Goal: Task Accomplishment & Management: Complete application form

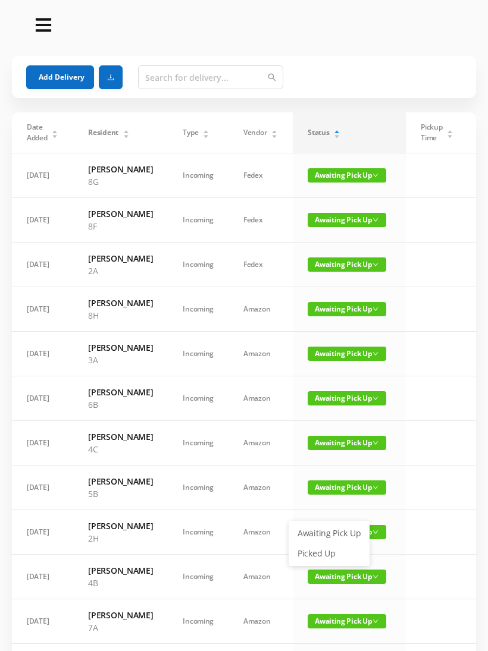
click at [322, 555] on link "Picked Up" at bounding box center [328, 553] width 77 height 19
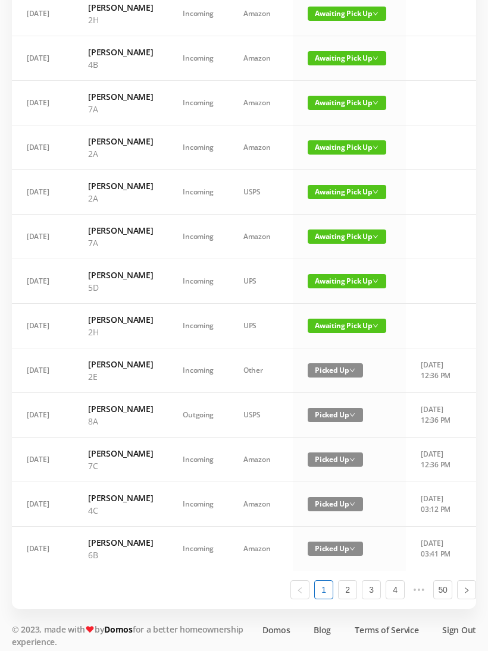
scroll to position [474, 0]
click at [337, 288] on span "Awaiting Pick Up" at bounding box center [346, 281] width 78 height 14
click at [327, 469] on link "Picked Up" at bounding box center [328, 466] width 77 height 19
click at [337, 288] on span "Awaiting Pick Up" at bounding box center [346, 281] width 78 height 14
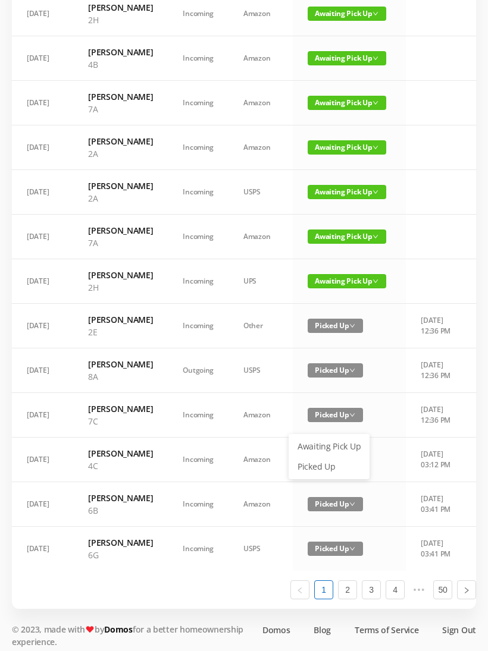
click at [326, 475] on link "Picked Up" at bounding box center [328, 466] width 77 height 19
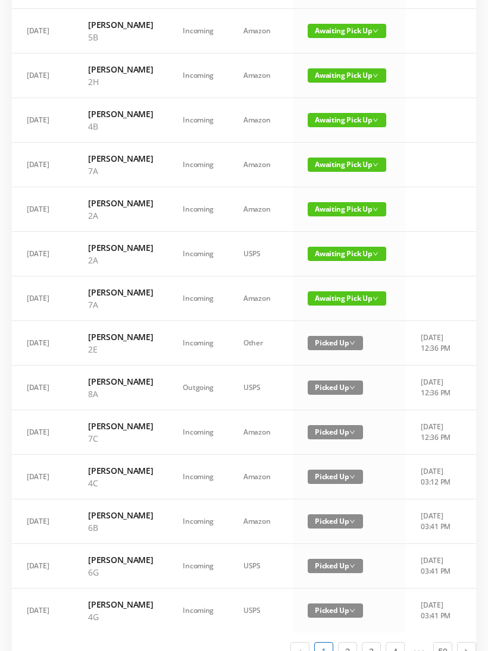
scroll to position [412, 0]
click at [338, 306] on span "Awaiting Pick Up" at bounding box center [346, 298] width 78 height 14
click at [329, 473] on link "Picked Up" at bounding box center [328, 471] width 77 height 19
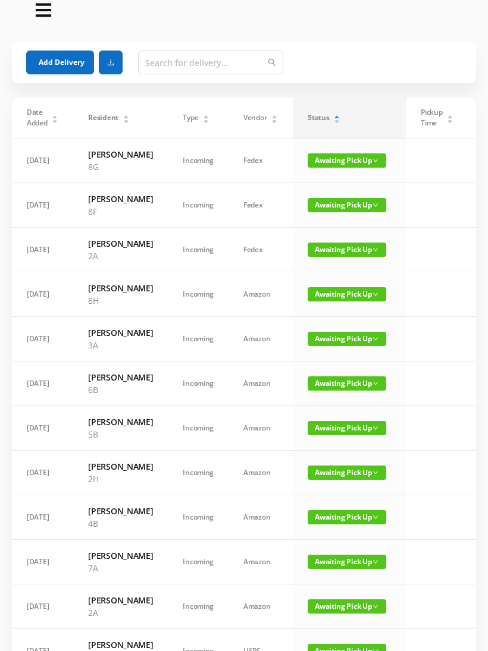
scroll to position [0, 0]
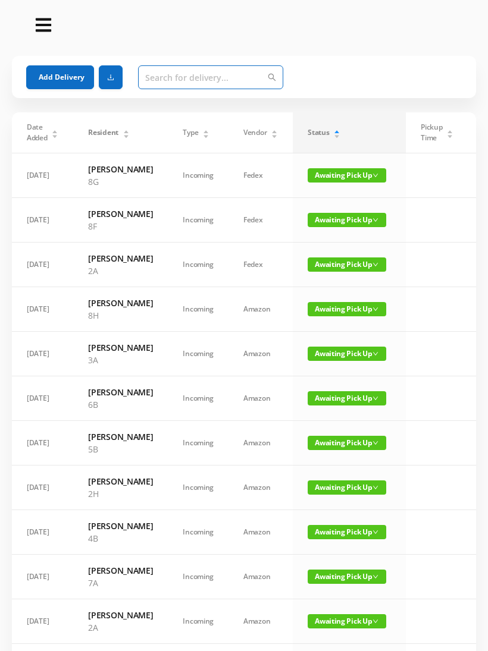
click at [155, 84] on input "text" at bounding box center [210, 77] width 145 height 24
click at [65, 76] on button "Add Delivery" at bounding box center [60, 77] width 68 height 24
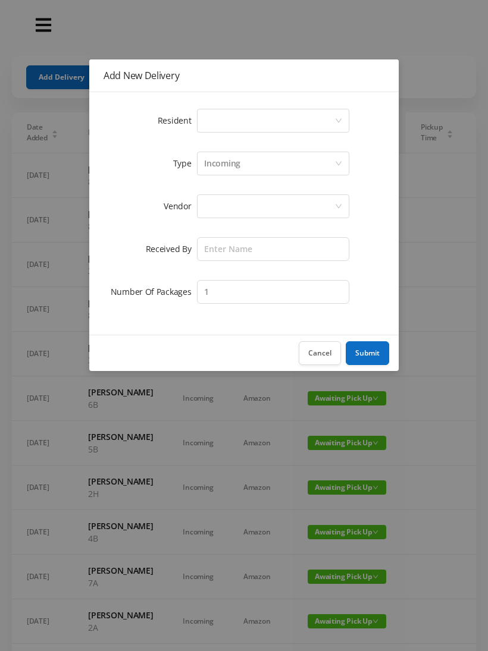
click at [213, 118] on div "Select a person" at bounding box center [269, 120] width 130 height 23
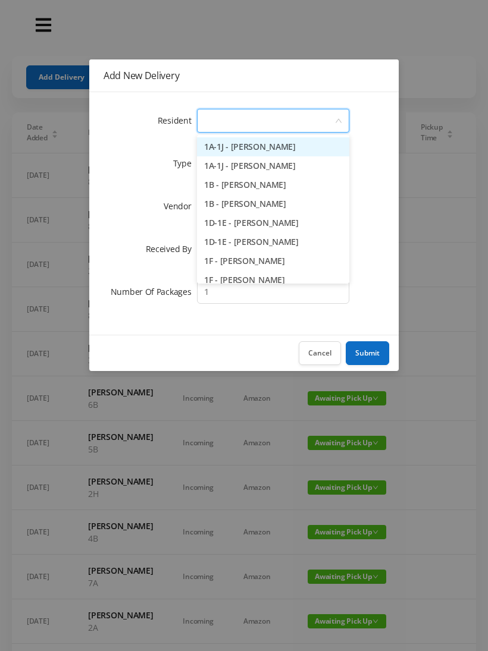
type input "7"
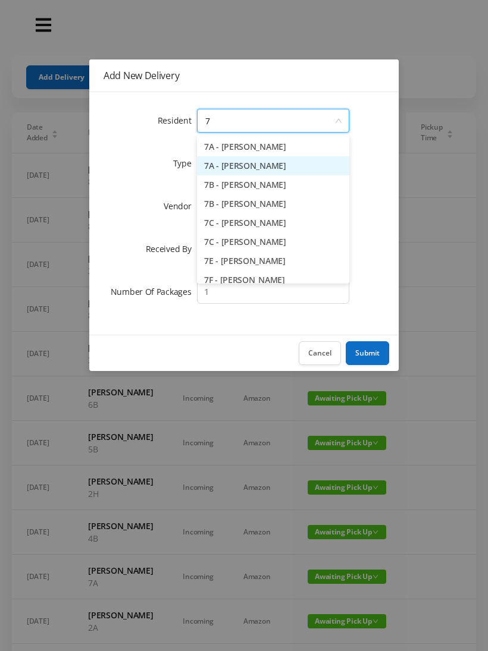
click at [254, 165] on li "7A - [PERSON_NAME]" at bounding box center [273, 165] width 152 height 19
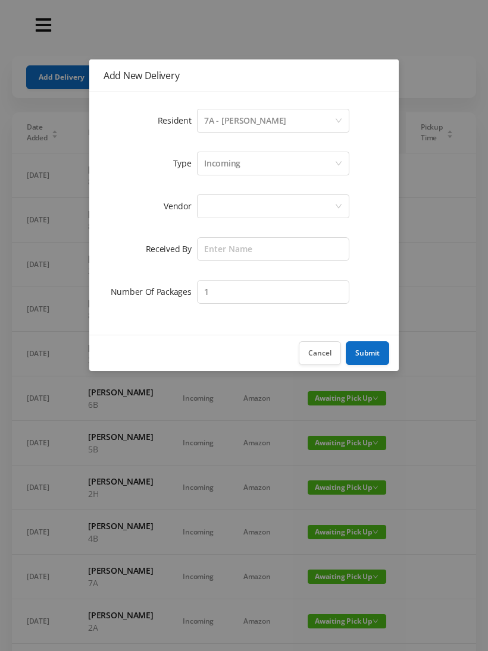
click at [224, 209] on div at bounding box center [269, 206] width 130 height 23
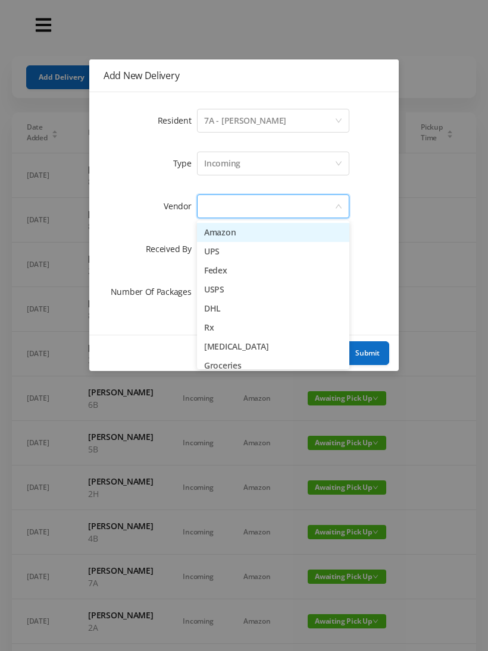
click at [270, 232] on li "Amazon" at bounding box center [273, 232] width 152 height 19
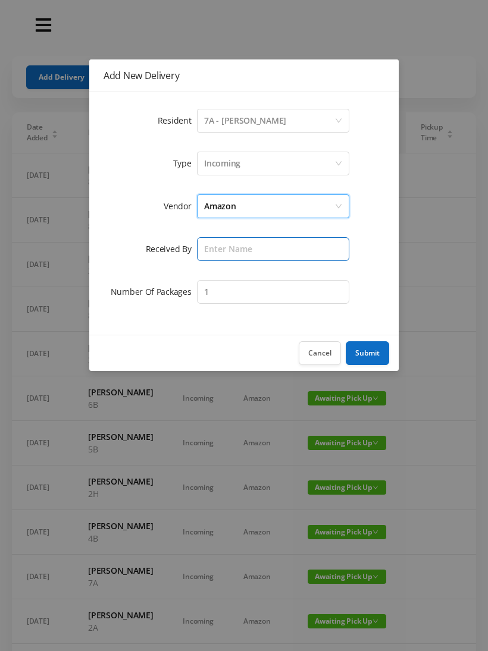
click at [221, 245] on input "text" at bounding box center [273, 249] width 152 height 24
type input "[PERSON_NAME]"
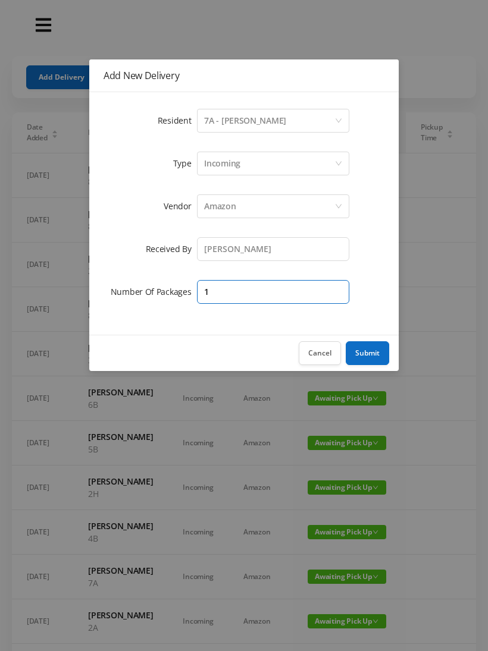
click at [234, 297] on input "1" at bounding box center [273, 292] width 152 height 24
type input "3"
click at [376, 357] on button "Submit" at bounding box center [366, 353] width 43 height 24
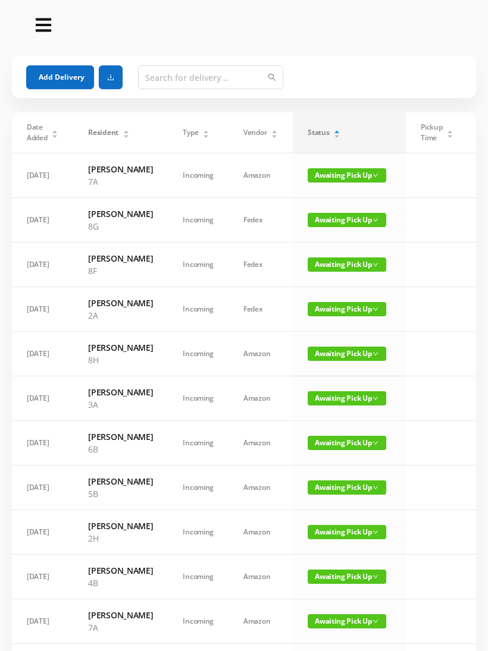
click at [326, 316] on span "Awaiting Pick Up" at bounding box center [346, 309] width 78 height 14
click at [323, 395] on link "Picked Up" at bounding box center [328, 394] width 77 height 19
click at [159, 77] on input "text" at bounding box center [210, 77] width 145 height 24
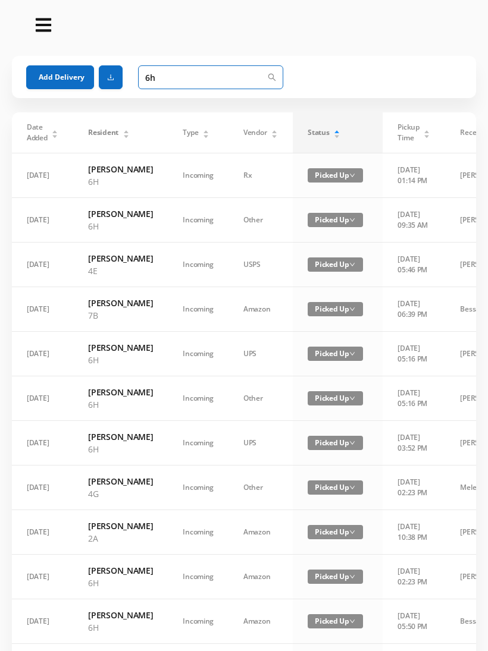
type input "6"
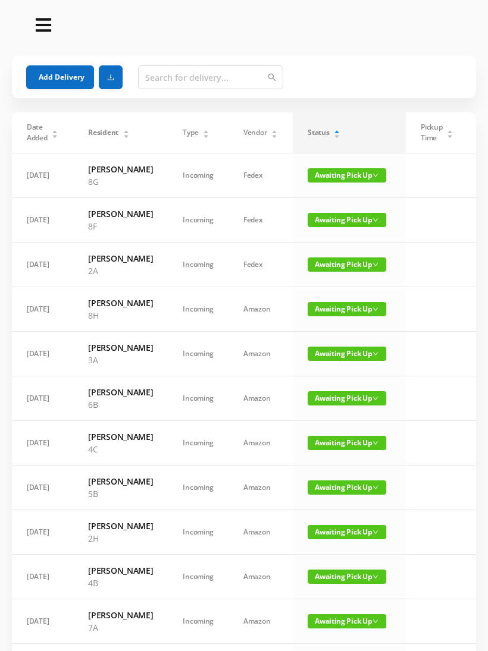
click at [58, 73] on button "Add Delivery" at bounding box center [60, 77] width 68 height 24
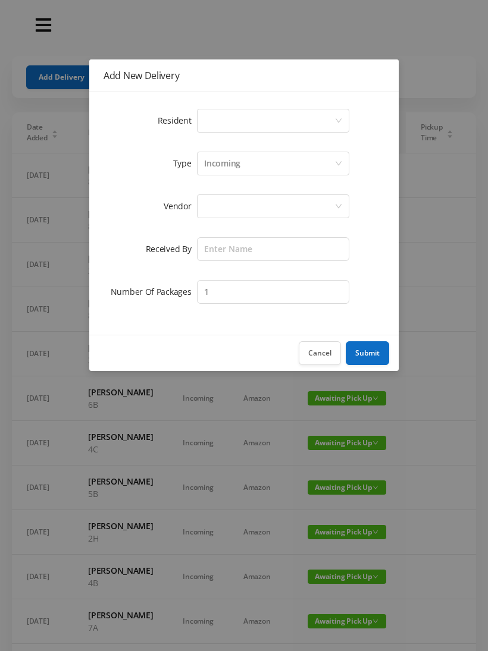
click at [322, 359] on button "Cancel" at bounding box center [319, 353] width 42 height 24
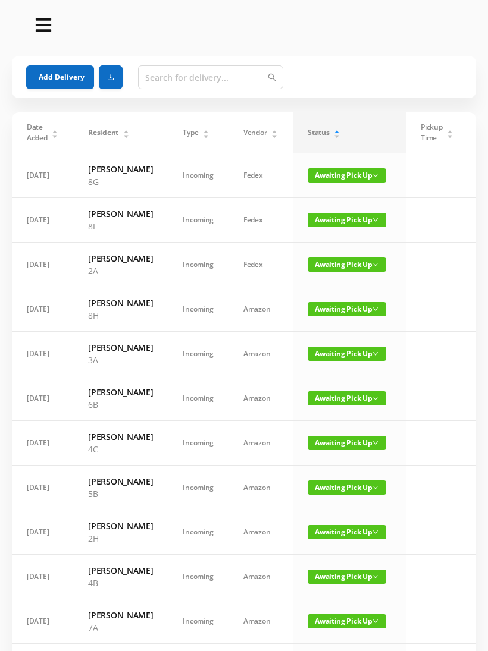
click at [56, 76] on button "Add Delivery" at bounding box center [60, 77] width 68 height 24
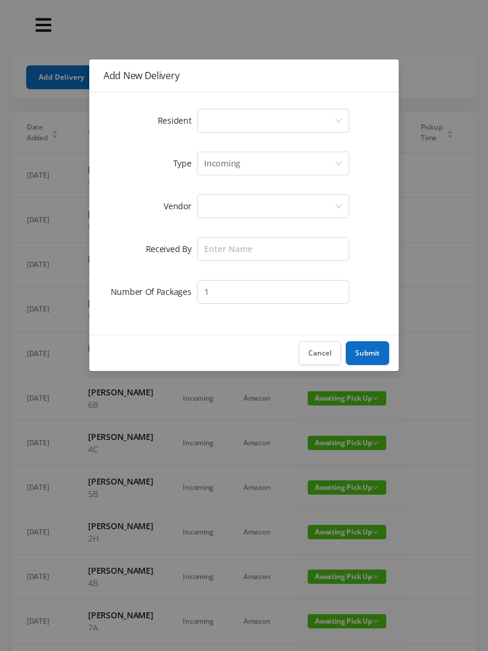
click at [210, 122] on div "Select a person" at bounding box center [269, 120] width 130 height 23
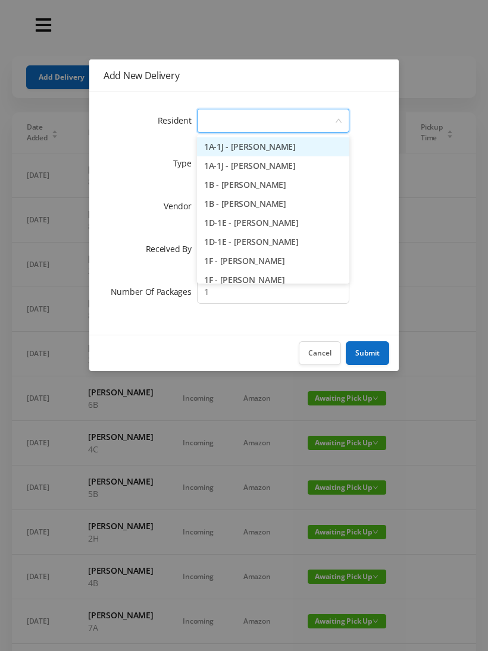
type input "6"
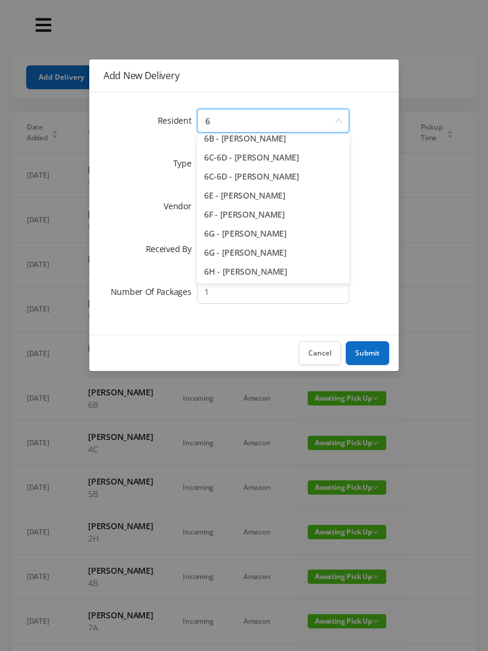
scroll to position [84, 0]
click at [258, 271] on li "6H - [PERSON_NAME]" at bounding box center [273, 271] width 152 height 19
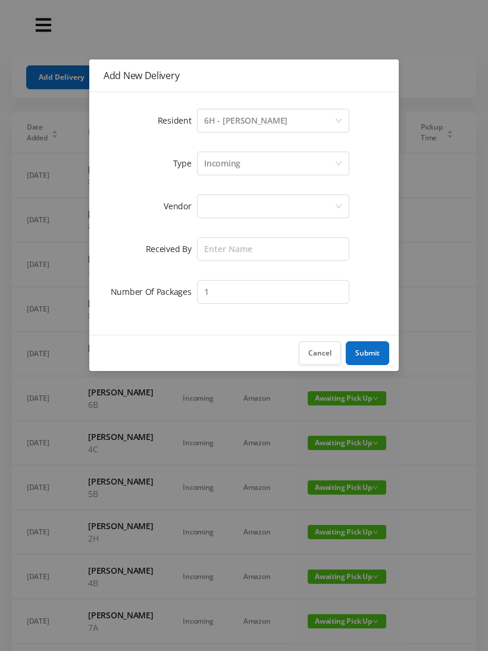
click at [218, 205] on div at bounding box center [269, 206] width 130 height 23
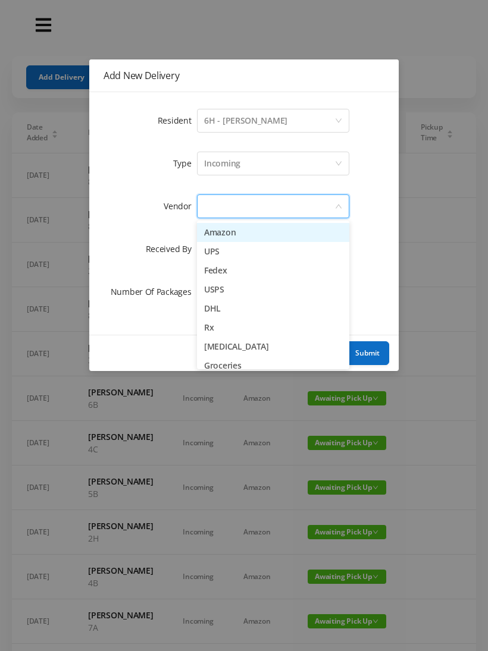
click at [234, 288] on li "USPS" at bounding box center [273, 289] width 152 height 19
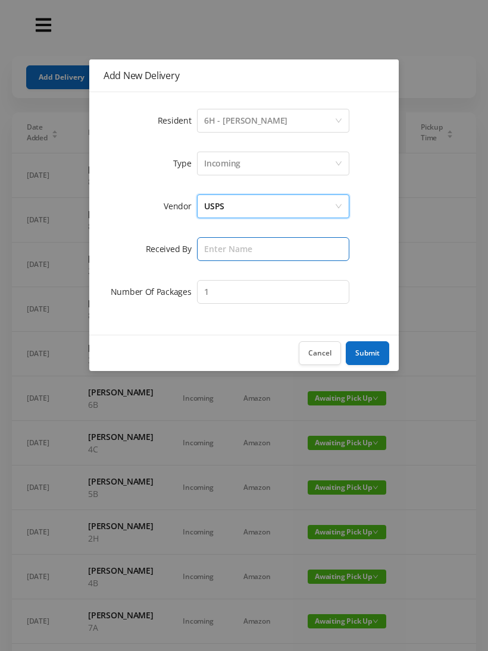
click at [227, 247] on input "text" at bounding box center [273, 249] width 152 height 24
type input "[PERSON_NAME]"
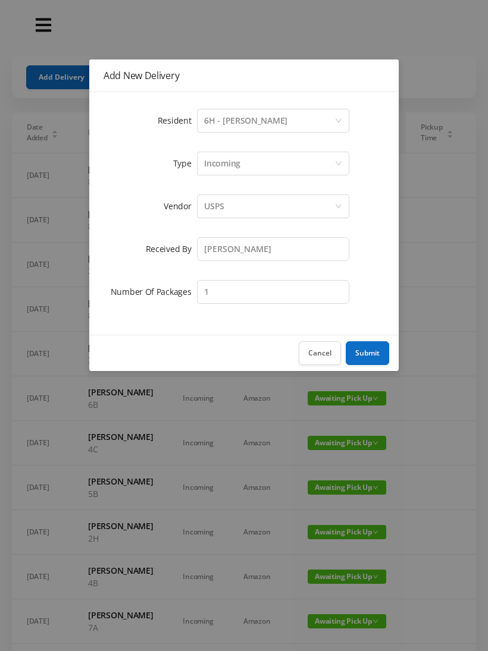
click at [375, 353] on button "Submit" at bounding box center [366, 353] width 43 height 24
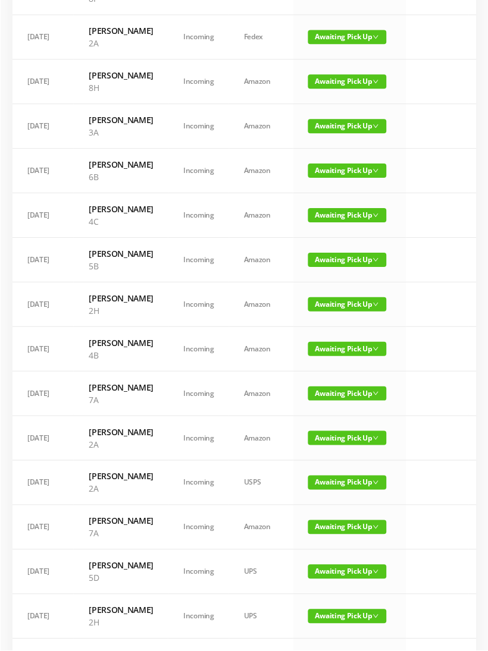
scroll to position [272, 0]
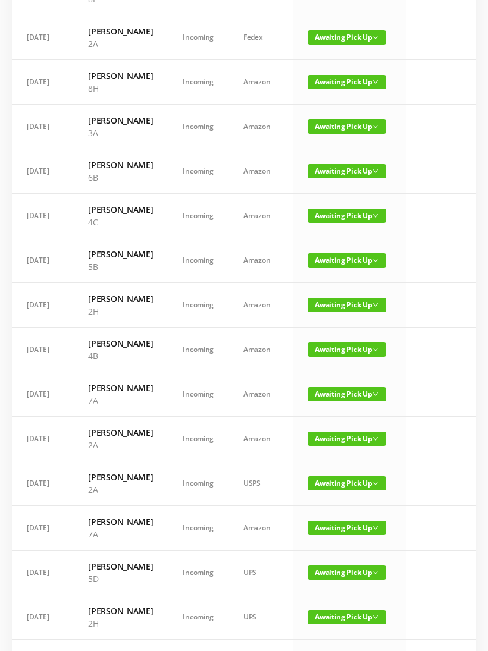
click at [329, 312] on span "Awaiting Pick Up" at bounding box center [346, 305] width 78 height 14
click at [323, 455] on link "Picked Up" at bounding box center [328, 453] width 77 height 19
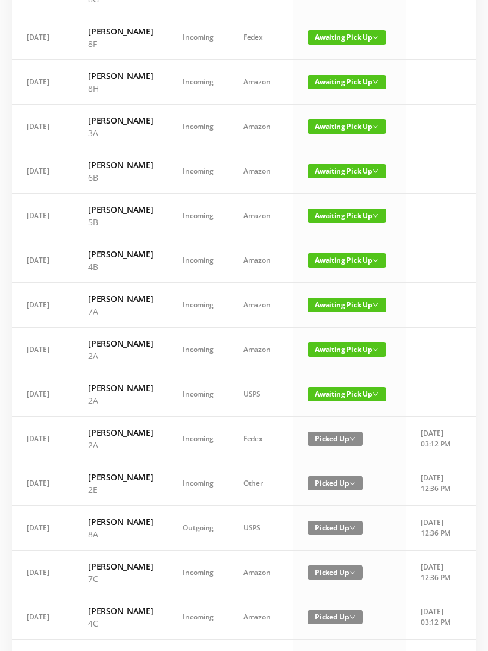
click at [331, 401] on span "Awaiting Pick Up" at bounding box center [346, 394] width 78 height 14
click at [326, 559] on link "Picked Up" at bounding box center [328, 554] width 77 height 19
click at [342, 357] on span "Awaiting Pick Up" at bounding box center [346, 349] width 78 height 14
click at [325, 496] on link "Picked Up" at bounding box center [328, 497] width 77 height 19
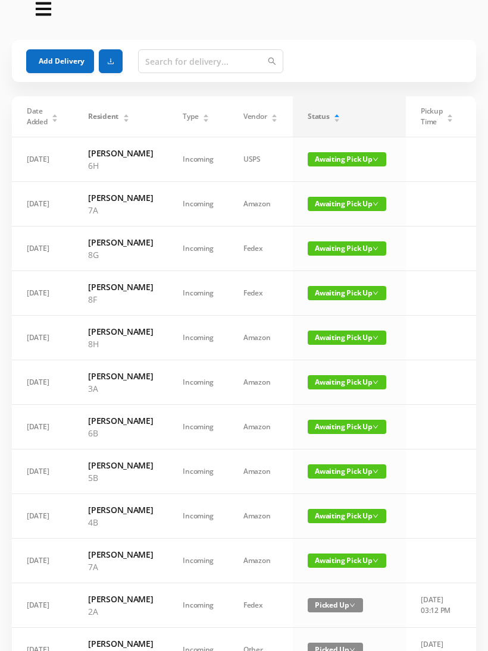
scroll to position [0, 0]
